Goal: Task Accomplishment & Management: Manage account settings

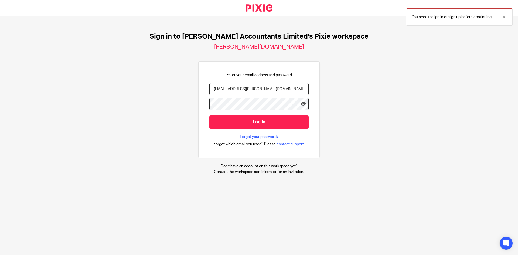
click at [258, 117] on input "Log in" at bounding box center [258, 121] width 99 height 13
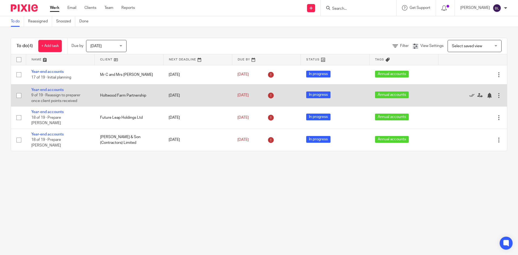
scroll to position [319, 0]
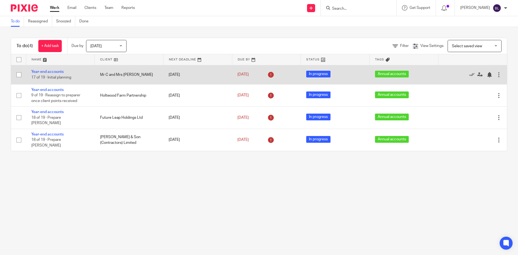
click at [496, 73] on div at bounding box center [498, 74] width 5 height 5
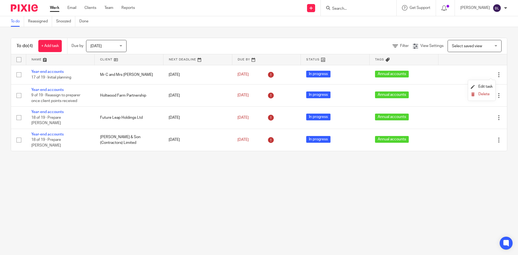
drag, startPoint x: 483, startPoint y: 212, endPoint x: 482, endPoint y: 183, distance: 28.4
click at [483, 211] on main "To do Reassigned Snoozed Done To do (4) + Add task Due by Today Today Today Tom…" at bounding box center [259, 127] width 518 height 255
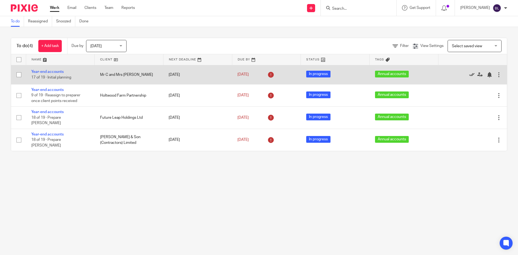
click at [469, 74] on icon at bounding box center [471, 74] width 5 height 5
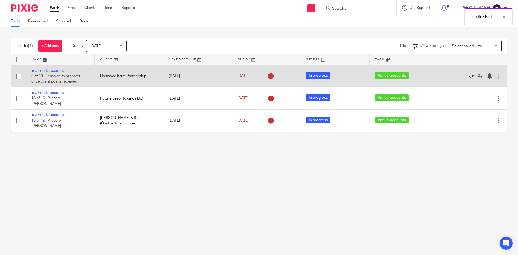
click at [469, 75] on icon at bounding box center [471, 75] width 5 height 5
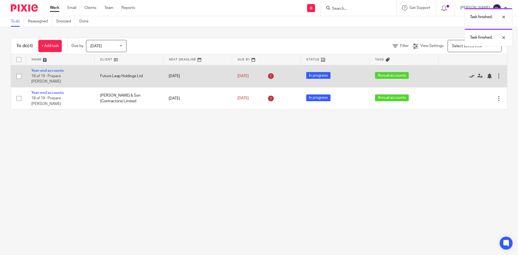
click at [469, 75] on icon at bounding box center [471, 75] width 5 height 5
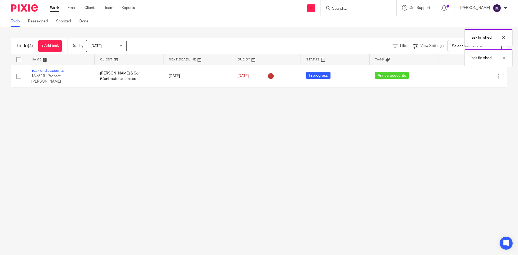
click at [469, 75] on icon at bounding box center [471, 75] width 5 height 5
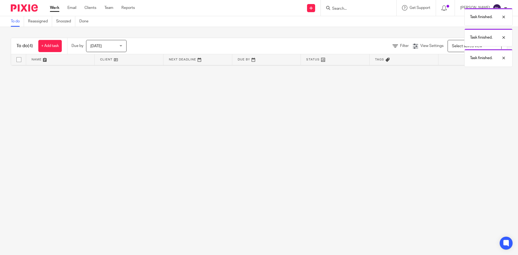
click at [456, 89] on main "To do Reassigned Snoozed Done To do (4) + Add task Due by Today Today Today Tom…" at bounding box center [259, 127] width 518 height 255
click at [371, 9] on div "Task finished. Task finished." at bounding box center [386, 25] width 254 height 41
click at [352, 9] on div "Task finished. Task finished." at bounding box center [386, 25] width 254 height 41
click at [354, 7] on div "Task finished. Task finished." at bounding box center [386, 25] width 254 height 41
click at [356, 6] on div "Task finished. Task finished." at bounding box center [386, 25] width 254 height 41
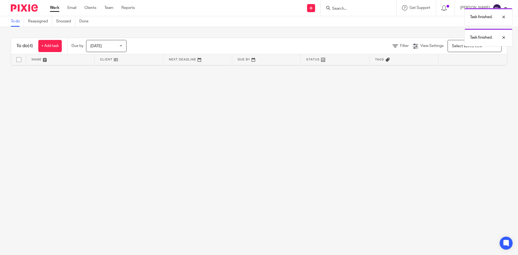
click at [345, 8] on div "Task finished. Task finished." at bounding box center [386, 25] width 254 height 41
drag, startPoint x: 254, startPoint y: 14, endPoint x: 225, endPoint y: 14, distance: 29.4
click at [253, 14] on div "Send new email Create task Add client Request signature Get Support Contact via…" at bounding box center [330, 8] width 375 height 16
click at [114, 50] on span "[DATE]" at bounding box center [104, 45] width 29 height 11
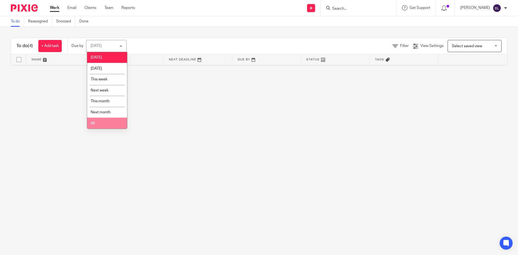
click at [108, 121] on li "All" at bounding box center [107, 123] width 40 height 11
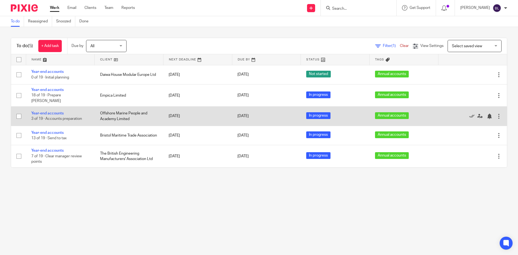
scroll to position [319, 0]
click at [469, 114] on icon at bounding box center [471, 116] width 5 height 5
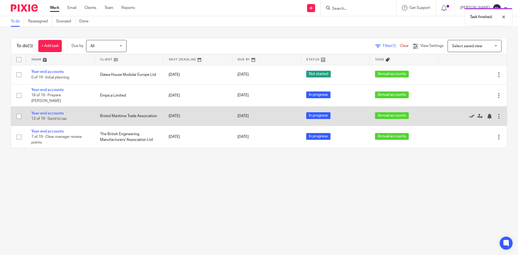
click at [469, 114] on icon at bounding box center [471, 116] width 5 height 5
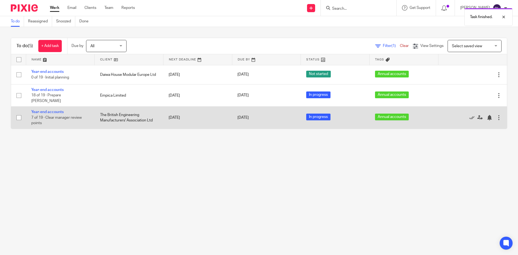
click at [232, 114] on td "4 Feb 2026" at bounding box center [266, 118] width 69 height 22
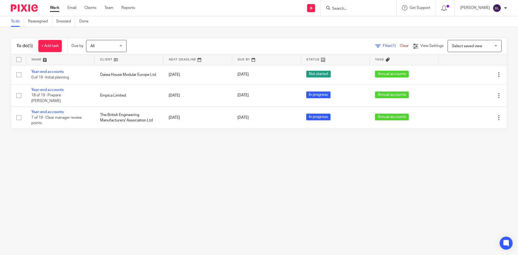
click at [353, 6] on input "Search" at bounding box center [356, 8] width 49 height 5
type input "cognis"
click at [367, 19] on link at bounding box center [367, 21] width 73 height 8
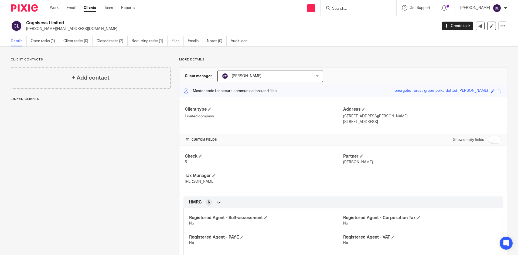
scroll to position [319, 0]
click at [45, 37] on link "Open tasks (1)" at bounding box center [45, 41] width 29 height 11
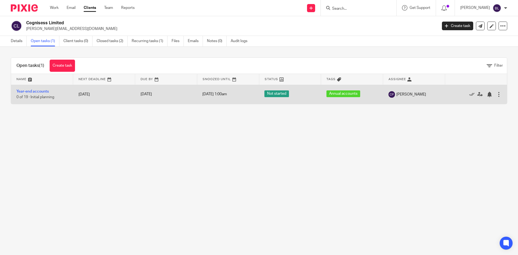
scroll to position [319, 0]
click at [177, 96] on div "[DATE]" at bounding box center [166, 94] width 51 height 6
click at [477, 94] on icon at bounding box center [479, 94] width 5 height 5
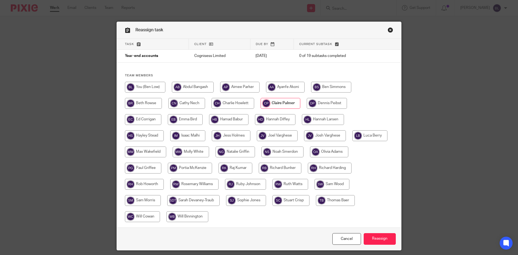
scroll to position [319, 0]
click at [146, 87] on input "radio" at bounding box center [145, 87] width 40 height 11
radio input "true"
click at [373, 234] on input "Reassign" at bounding box center [380, 239] width 32 height 12
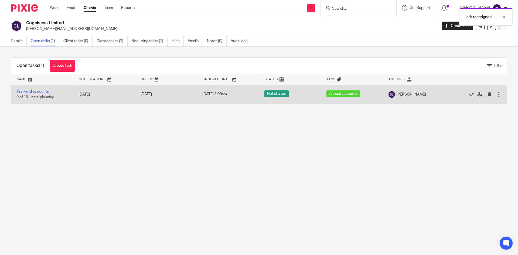
scroll to position [319, 0]
click at [39, 91] on link "Year-end accounts" at bounding box center [32, 92] width 32 height 4
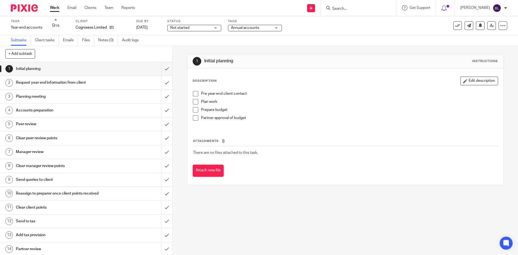
scroll to position [319, 0]
click at [9, 83] on div "2" at bounding box center [9, 83] width 8 height 8
click at [9, 95] on div "3" at bounding box center [9, 97] width 8 height 8
click at [12, 113] on div "4" at bounding box center [9, 111] width 8 height 8
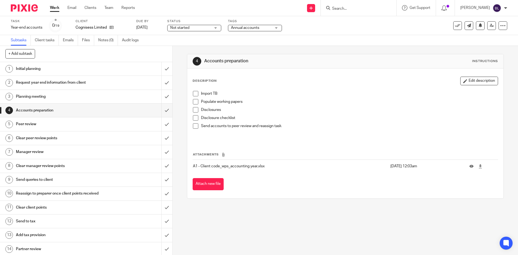
scroll to position [319, 0]
click at [164, 67] on input "submit" at bounding box center [86, 68] width 172 height 13
click at [164, 86] on input "submit" at bounding box center [86, 82] width 172 height 13
click at [161, 96] on input "submit" at bounding box center [86, 96] width 172 height 13
click at [161, 108] on input "submit" at bounding box center [86, 110] width 172 height 13
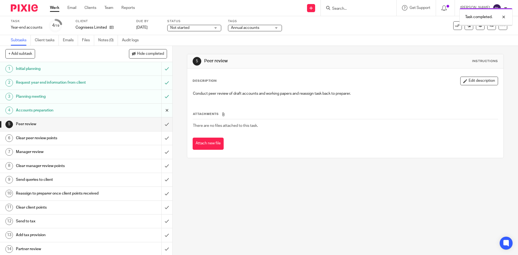
scroll to position [319, 0]
click at [161, 108] on input "submit" at bounding box center [86, 110] width 172 height 13
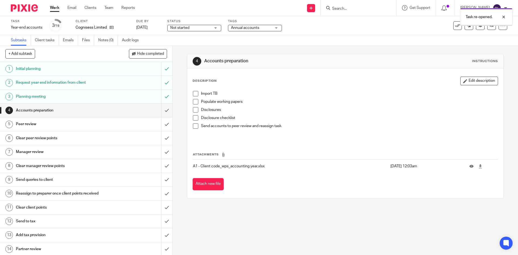
scroll to position [319, 0]
click at [354, 8] on div "Task re-opened." at bounding box center [386, 15] width 254 height 21
click at [350, 8] on div "Task re-opened." at bounding box center [386, 15] width 254 height 21
click at [346, 7] on div "Task re-opened." at bounding box center [386, 15] width 254 height 21
click at [341, 9] on div "Task re-opened." at bounding box center [386, 15] width 254 height 21
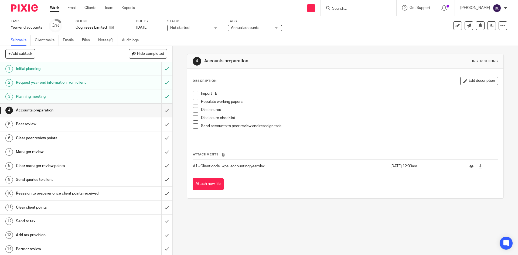
click at [341, 9] on div "Task re-opened." at bounding box center [386, 15] width 254 height 21
click at [358, 7] on input "Search" at bounding box center [356, 8] width 49 height 5
click at [350, 9] on input "Search" at bounding box center [356, 8] width 49 height 5
type input "mcgra"
click at [357, 23] on link at bounding box center [374, 21] width 87 height 8
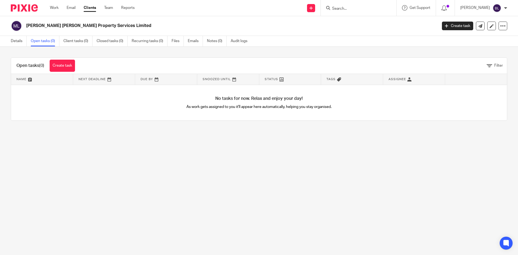
scroll to position [319, 0]
click at [63, 66] on link "Create task" at bounding box center [62, 66] width 25 height 12
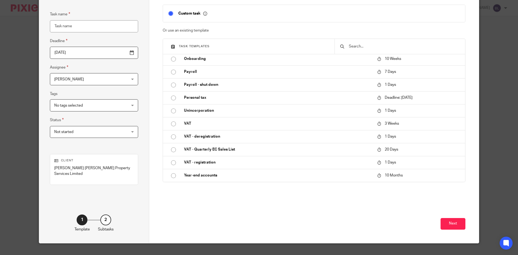
scroll to position [46, 0]
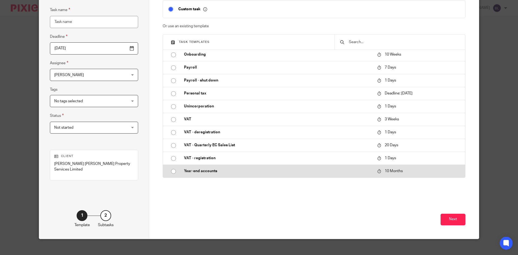
click at [173, 171] on input "radio" at bounding box center [173, 171] width 10 height 10
type input "2026-06-15"
type input "Year-end accounts"
checkbox input "false"
radio input "false"
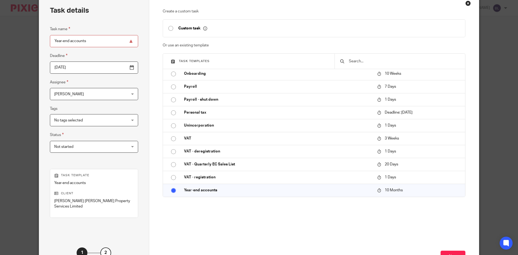
scroll to position [0, 0]
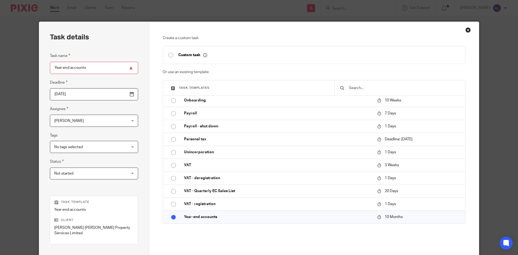
click at [135, 141] on div "Task details Task name Year-end accounts Deadline 2026-06-15 Assignee Ben Low B…" at bounding box center [94, 162] width 110 height 281
click at [113, 174] on div "Not started Not started" at bounding box center [94, 174] width 88 height 12
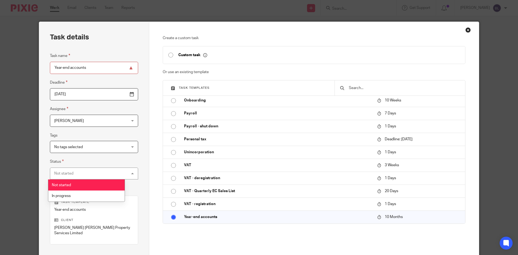
click at [105, 190] on li "Not started" at bounding box center [86, 184] width 76 height 11
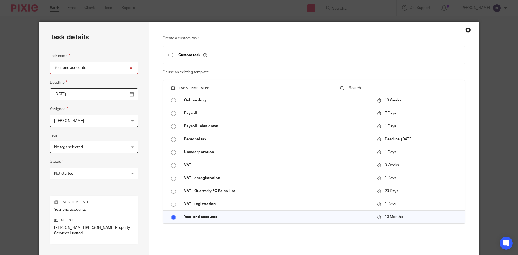
click at [107, 175] on span "Not started" at bounding box center [87, 173] width 67 height 11
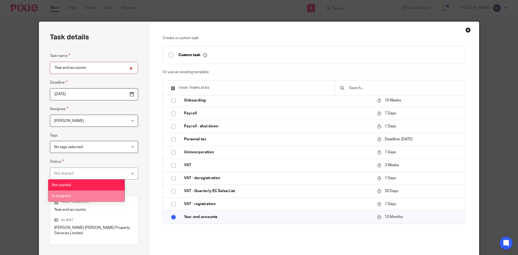
click at [101, 196] on li "In progress" at bounding box center [86, 196] width 76 height 11
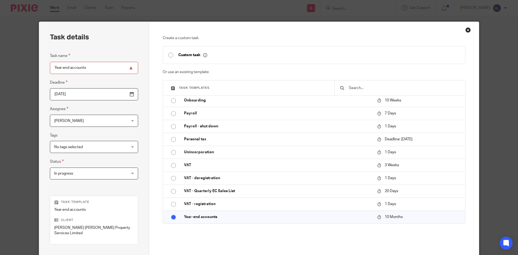
click at [130, 174] on div "Task details Task name Year-end accounts Deadline 2026-06-15 Assignee Ben Low B…" at bounding box center [94, 162] width 110 height 281
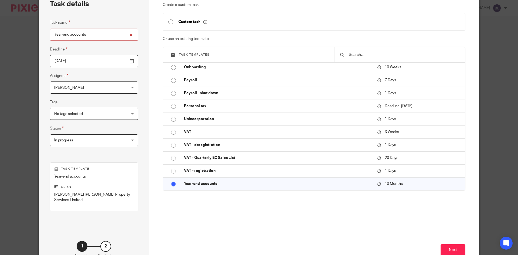
scroll to position [64, 0]
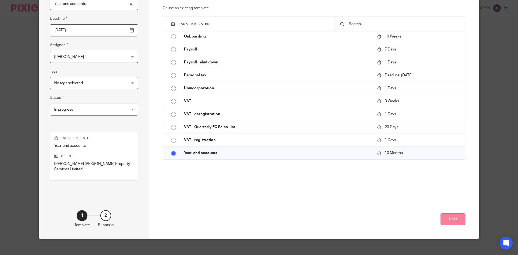
click at [444, 213] on button "Next" at bounding box center [453, 219] width 25 height 12
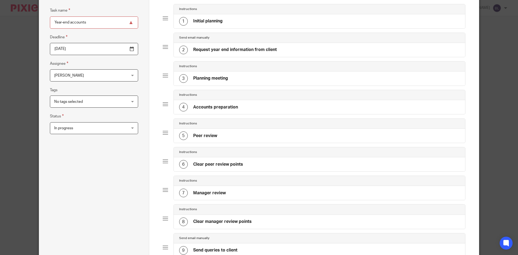
scroll to position [37, 0]
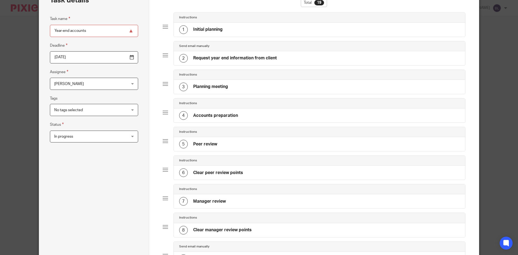
click at [182, 30] on div "1" at bounding box center [183, 29] width 9 height 9
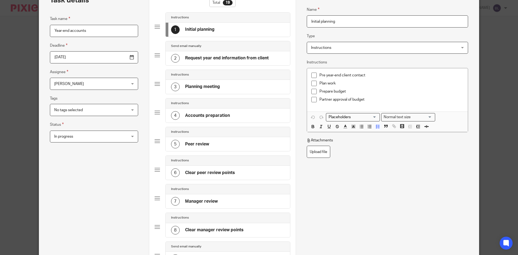
click at [181, 57] on div "2 Request year end information from client" at bounding box center [220, 58] width 98 height 9
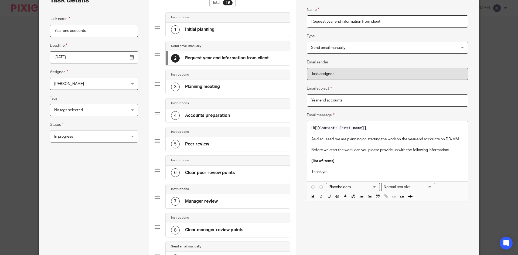
click at [176, 30] on div "1" at bounding box center [175, 29] width 9 height 9
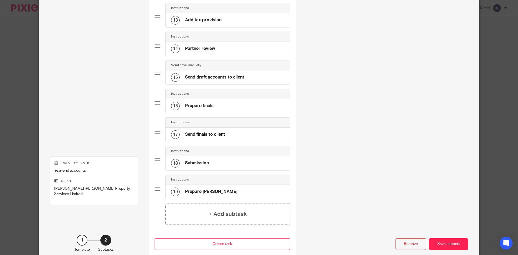
scroll to position [420, 0]
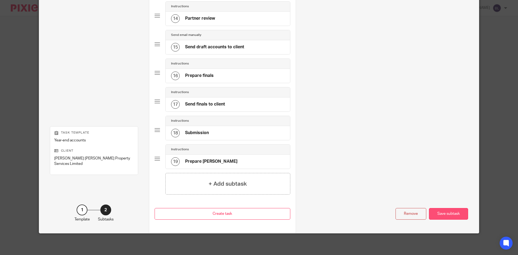
drag, startPoint x: 468, startPoint y: 215, endPoint x: 460, endPoint y: 215, distance: 8.1
click at [459, 215] on div "Save subtask" at bounding box center [448, 214] width 39 height 12
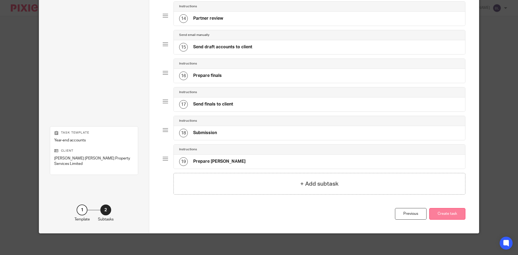
click at [447, 209] on button "Create task" at bounding box center [447, 214] width 36 height 12
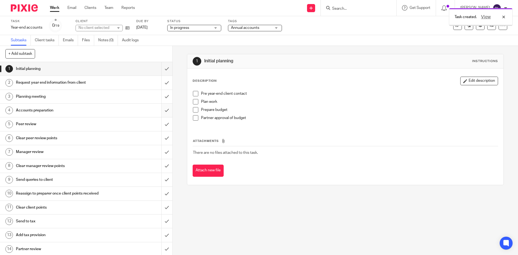
scroll to position [319, 0]
drag, startPoint x: 162, startPoint y: 69, endPoint x: 162, endPoint y: 73, distance: 4.3
click at [162, 69] on input "submit" at bounding box center [86, 68] width 172 height 13
click at [164, 83] on input "submit" at bounding box center [86, 82] width 172 height 13
click at [162, 93] on input "submit" at bounding box center [86, 96] width 172 height 13
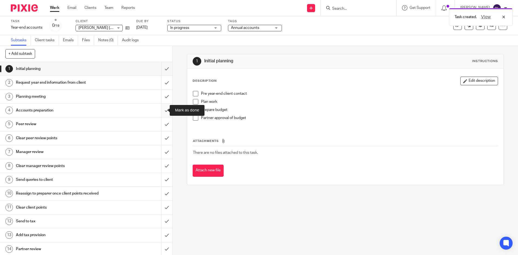
click at [160, 110] on input "submit" at bounding box center [86, 110] width 172 height 13
click at [161, 124] on input "submit" at bounding box center [86, 123] width 172 height 13
click at [163, 140] on input "submit" at bounding box center [86, 137] width 172 height 13
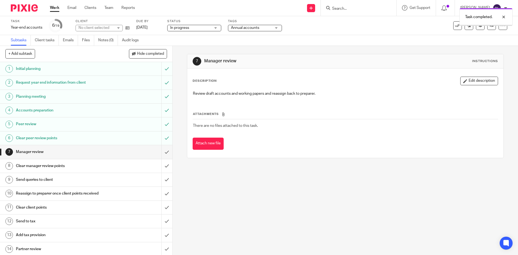
scroll to position [319, 0]
click at [20, 41] on link "Subtasks" at bounding box center [21, 40] width 20 height 11
click at [55, 8] on link "Work" at bounding box center [54, 7] width 9 height 5
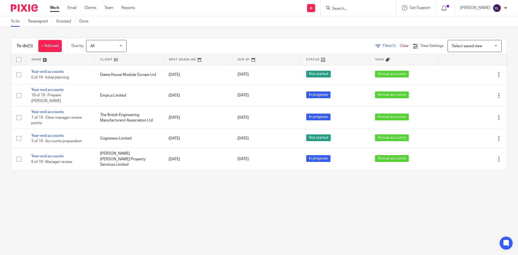
scroll to position [319, 0]
click at [356, 11] on div at bounding box center [359, 8] width 76 height 16
click at [354, 10] on input "Search" at bounding box center [356, 8] width 49 height 5
type input "woodbury"
click at [365, 22] on link at bounding box center [364, 21] width 67 height 8
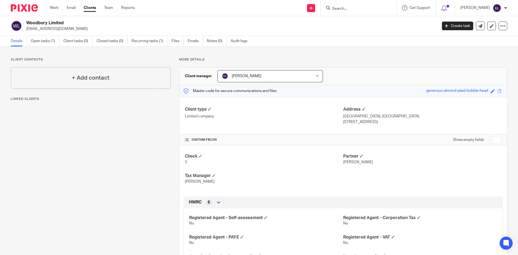
scroll to position [319, 0]
click at [40, 43] on link "Open tasks (1)" at bounding box center [45, 41] width 29 height 11
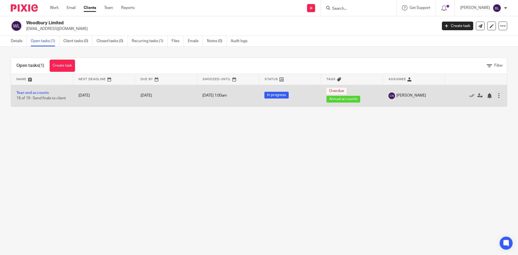
scroll to position [319, 0]
click at [469, 95] on icon at bounding box center [471, 95] width 5 height 5
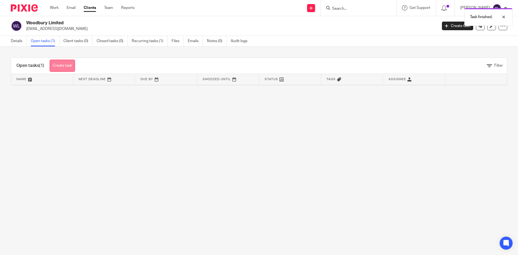
click at [65, 67] on link "Create task" at bounding box center [62, 66] width 25 height 12
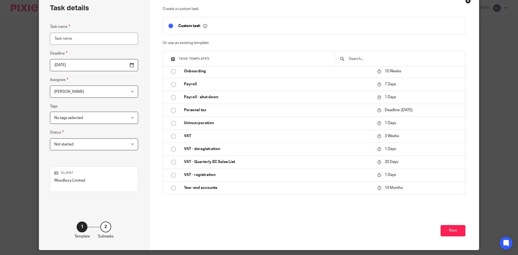
scroll to position [46, 0]
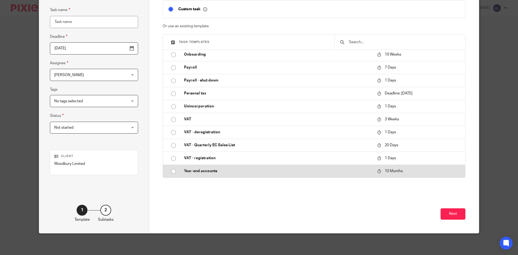
click at [170, 170] on input "radio" at bounding box center [173, 171] width 10 height 10
type input "[DATE]"
type input "Year-end accounts"
checkbox input "false"
radio input "false"
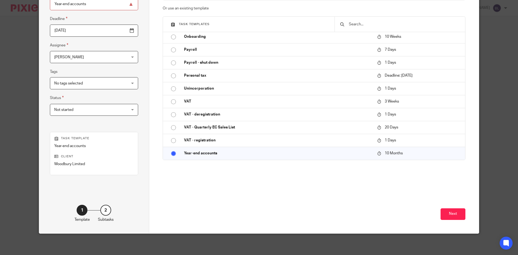
scroll to position [64, 0]
click at [451, 215] on button "Next" at bounding box center [453, 214] width 25 height 12
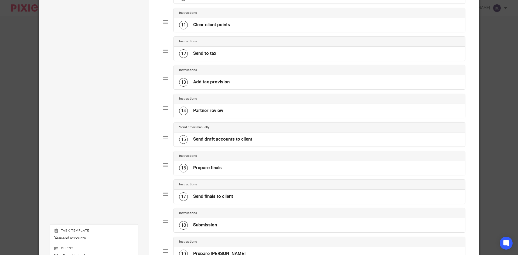
scroll to position [420, 0]
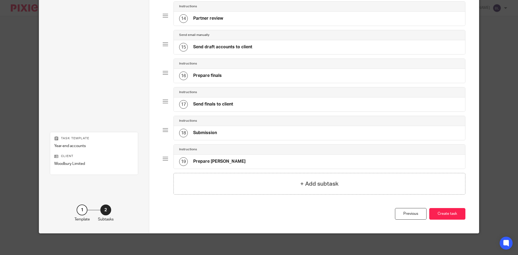
click at [445, 211] on button "Create task" at bounding box center [447, 214] width 36 height 12
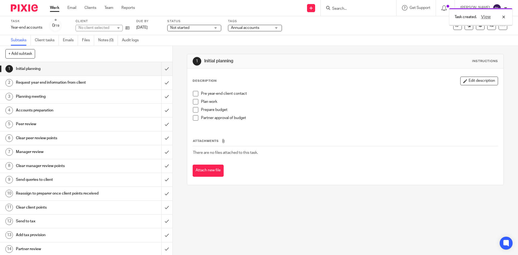
scroll to position [319, 0]
click at [160, 71] on input "submit" at bounding box center [86, 68] width 172 height 13
click at [161, 79] on input "submit" at bounding box center [86, 82] width 172 height 13
click at [162, 96] on input "submit" at bounding box center [86, 96] width 172 height 13
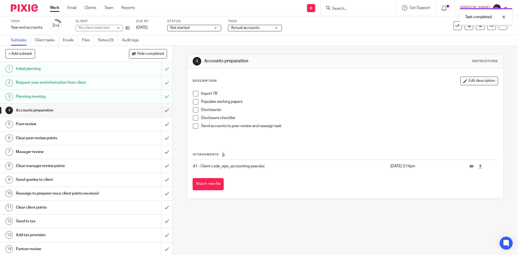
scroll to position [319, 0]
click at [206, 29] on span "Not started" at bounding box center [190, 28] width 40 height 6
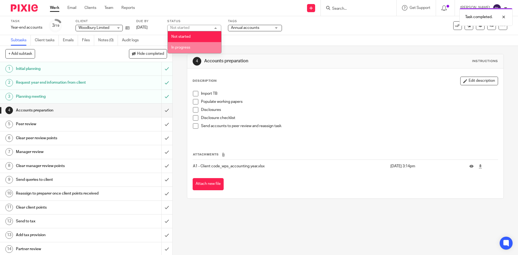
click at [199, 45] on li "In progress" at bounding box center [194, 47] width 53 height 11
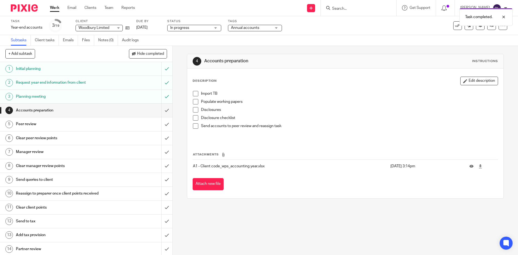
click at [22, 42] on link "Subtasks" at bounding box center [21, 40] width 20 height 11
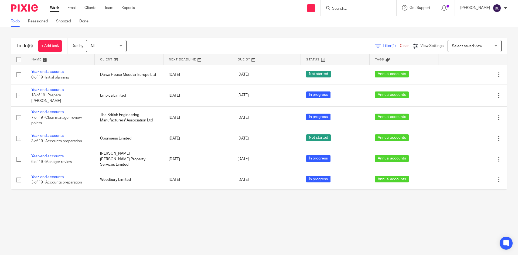
scroll to position [319, 0]
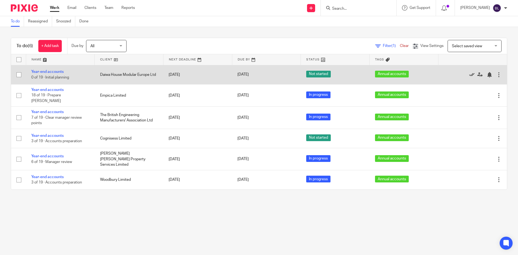
click at [469, 74] on icon at bounding box center [471, 74] width 5 height 5
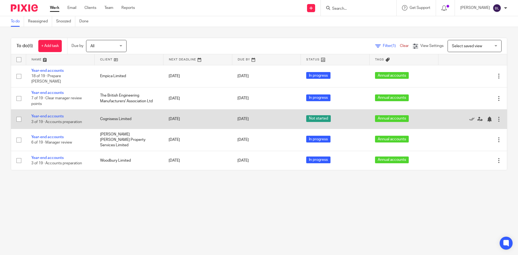
click at [496, 117] on div at bounding box center [498, 119] width 5 height 5
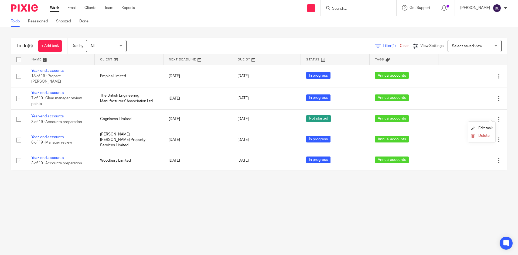
click at [486, 124] on ul "Edit task Delete" at bounding box center [481, 132] width 27 height 21
click at [486, 127] on span "Edit task" at bounding box center [485, 128] width 14 height 4
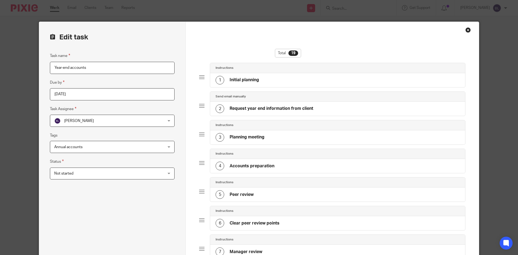
scroll to position [319, 0]
click at [130, 172] on span "Not started" at bounding box center [102, 173] width 96 height 11
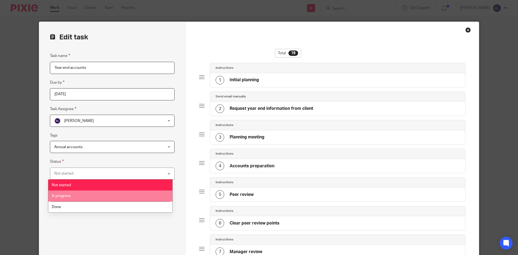
click at [104, 194] on li "In progress" at bounding box center [110, 196] width 124 height 11
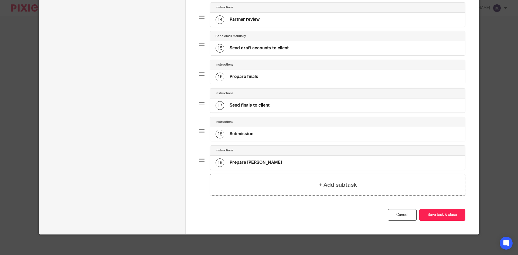
scroll to position [434, 0]
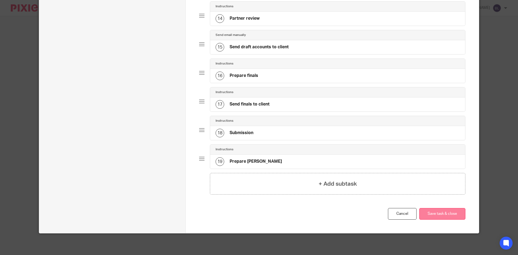
click at [440, 217] on button "Save task & close" at bounding box center [442, 214] width 46 height 12
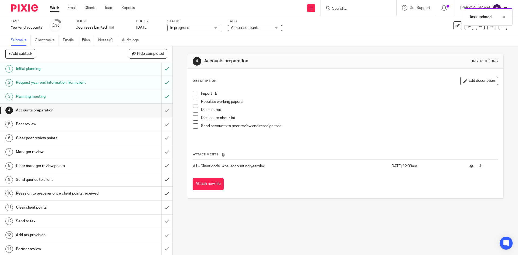
scroll to position [319, 0]
click at [30, 12] on div at bounding box center [22, 8] width 45 height 16
drag, startPoint x: 67, startPoint y: 9, endPoint x: 52, endPoint y: 7, distance: 14.4
click at [67, 9] on ul "Work Email Clients Team Reports" at bounding box center [96, 7] width 93 height 5
click at [52, 7] on link "Work" at bounding box center [54, 7] width 9 height 5
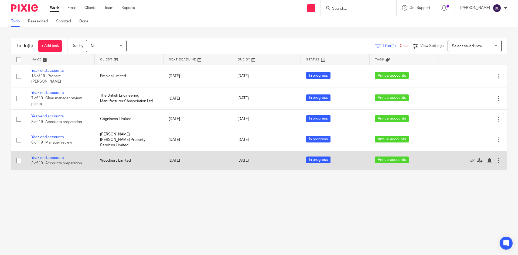
scroll to position [319, 0]
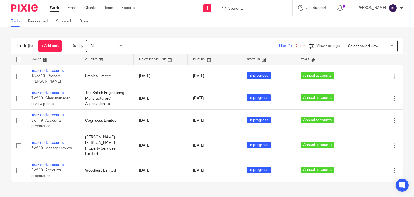
scroll to position [377, 0]
click at [244, 6] on div at bounding box center [254, 8] width 63 height 7
click at [246, 7] on input "Search" at bounding box center [252, 8] width 49 height 5
type input "holtwood"
click at [264, 21] on link at bounding box center [260, 21] width 67 height 8
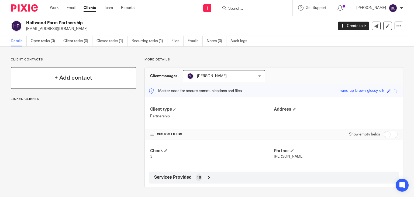
scroll to position [377, 0]
click at [45, 38] on link "Open tasks (0)" at bounding box center [45, 41] width 29 height 11
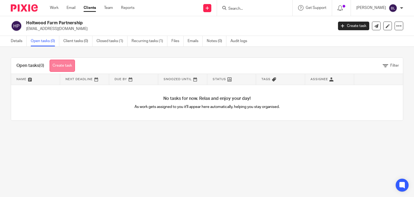
scroll to position [377, 0]
click at [111, 40] on link "Closed tasks (1)" at bounding box center [112, 41] width 31 height 11
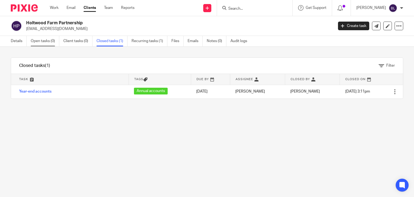
scroll to position [377, 0]
click at [47, 38] on link "Open tasks (0)" at bounding box center [45, 41] width 29 height 11
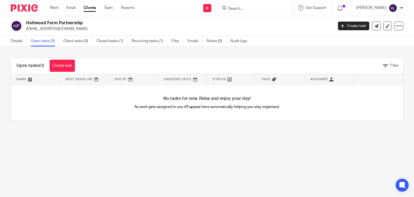
scroll to position [377, 0]
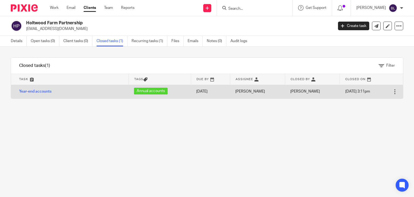
scroll to position [377, 0]
click at [393, 90] on div at bounding box center [395, 91] width 5 height 5
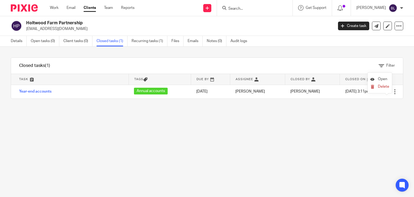
click at [381, 81] on span "Open" at bounding box center [382, 79] width 9 height 4
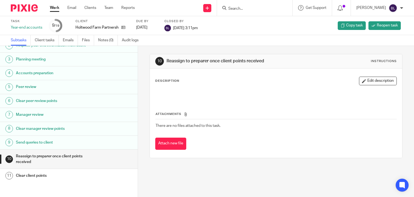
scroll to position [54, 0]
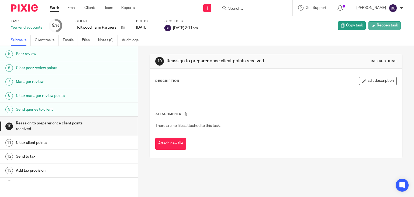
click at [386, 26] on span "Reopen task" at bounding box center [387, 25] width 21 height 5
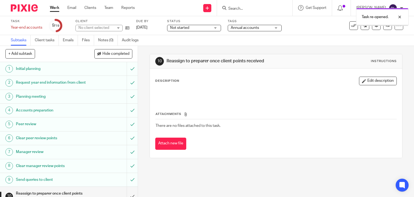
scroll to position [377, 0]
click at [203, 24] on div "Status Not started Not started Not started In progress 1" at bounding box center [194, 25] width 54 height 13
click at [203, 27] on span "Not started" at bounding box center [190, 28] width 40 height 6
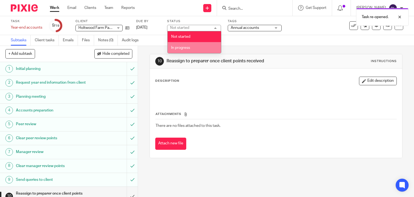
click at [191, 48] on li "In progress" at bounding box center [194, 47] width 53 height 11
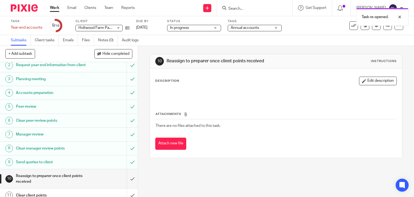
scroll to position [54, 0]
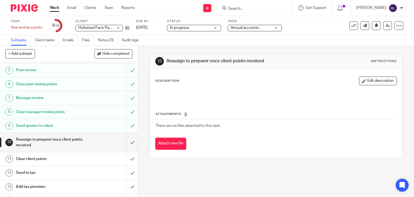
click at [53, 5] on div "Work Email Clients Team Reports Work Email Clients Team Reports Settings" at bounding box center [94, 8] width 98 height 16
click at [53, 8] on link "Work" at bounding box center [54, 7] width 9 height 5
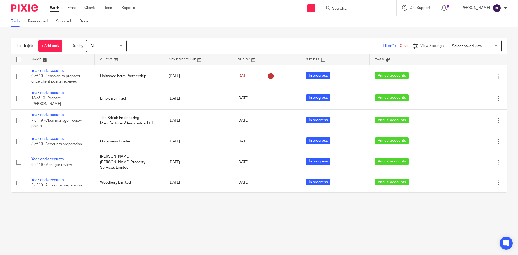
scroll to position [319, 0]
